Goal: Check status: Check status

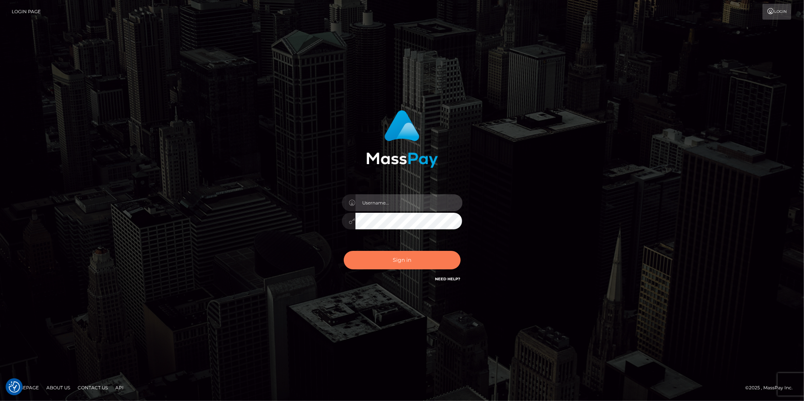
type input "[PERSON_NAME].megabonanza"
click at [418, 256] on button "Sign in" at bounding box center [402, 260] width 117 height 18
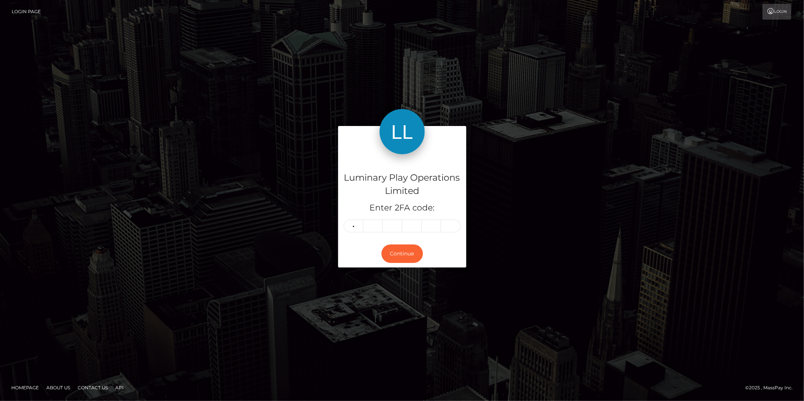
type input "6"
type input "8"
type input "9"
type input "0"
type input "5"
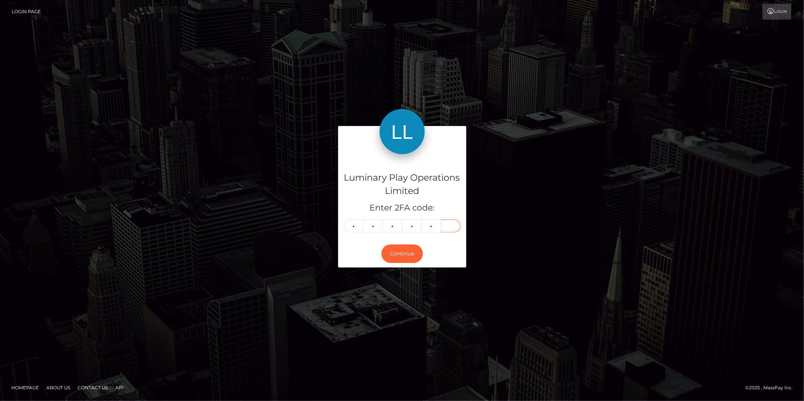
type input "8"
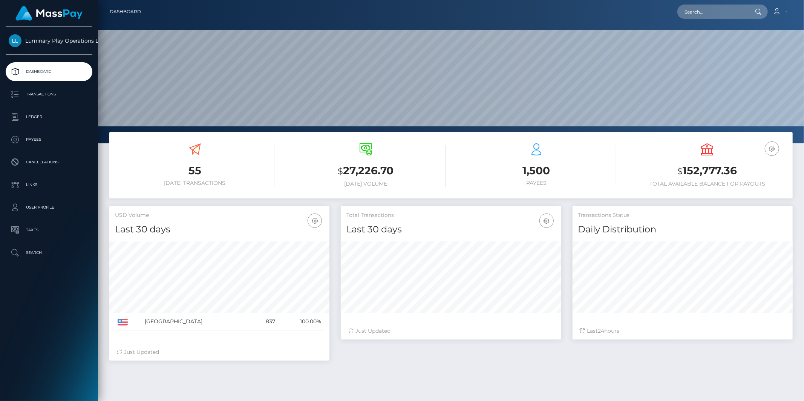
scroll to position [133, 220]
click at [714, 8] on input "text" at bounding box center [712, 12] width 71 height 14
paste input "368070"
type input "368070"
click at [43, 95] on p "Transactions" at bounding box center [49, 94] width 81 height 11
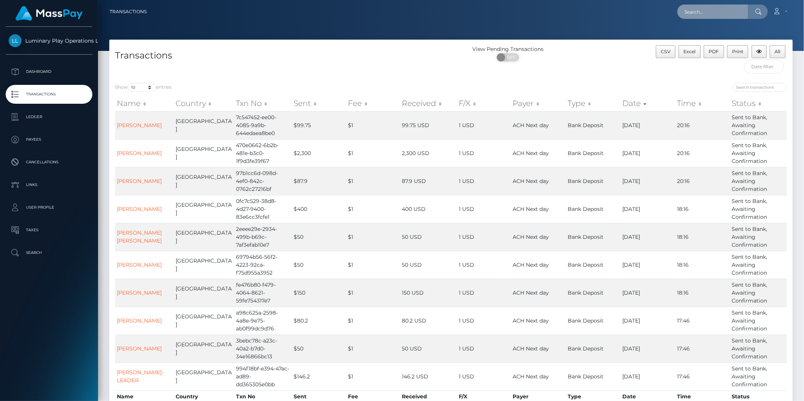
click at [701, 11] on input "text" at bounding box center [712, 12] width 71 height 14
paste input "368070"
type input "368070"
